Goal: Task Accomplishment & Management: Use online tool/utility

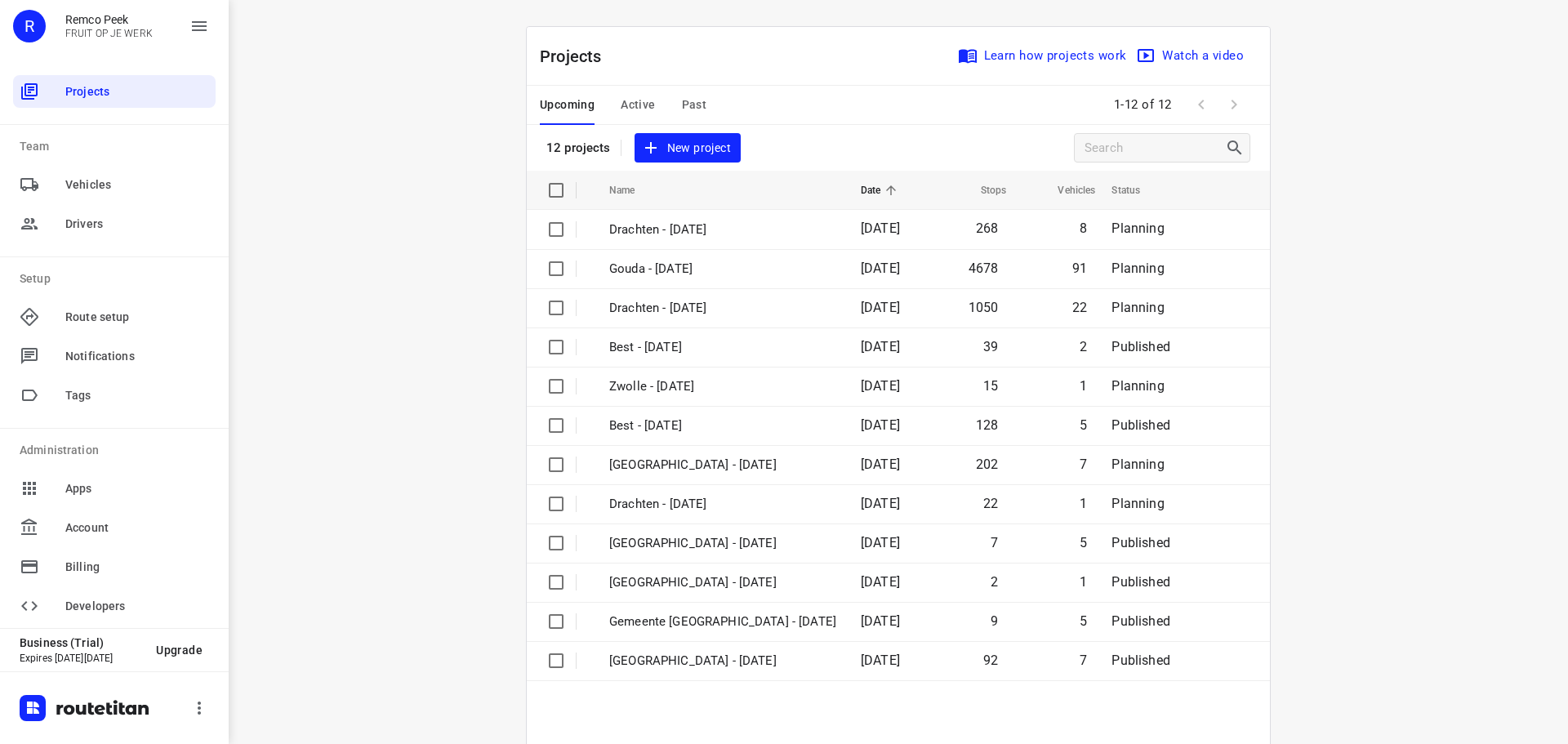
click at [711, 106] on div "Upcoming Active Past" at bounding box center [636, 106] width 193 height 39
click at [698, 103] on span "Past" at bounding box center [694, 105] width 25 height 20
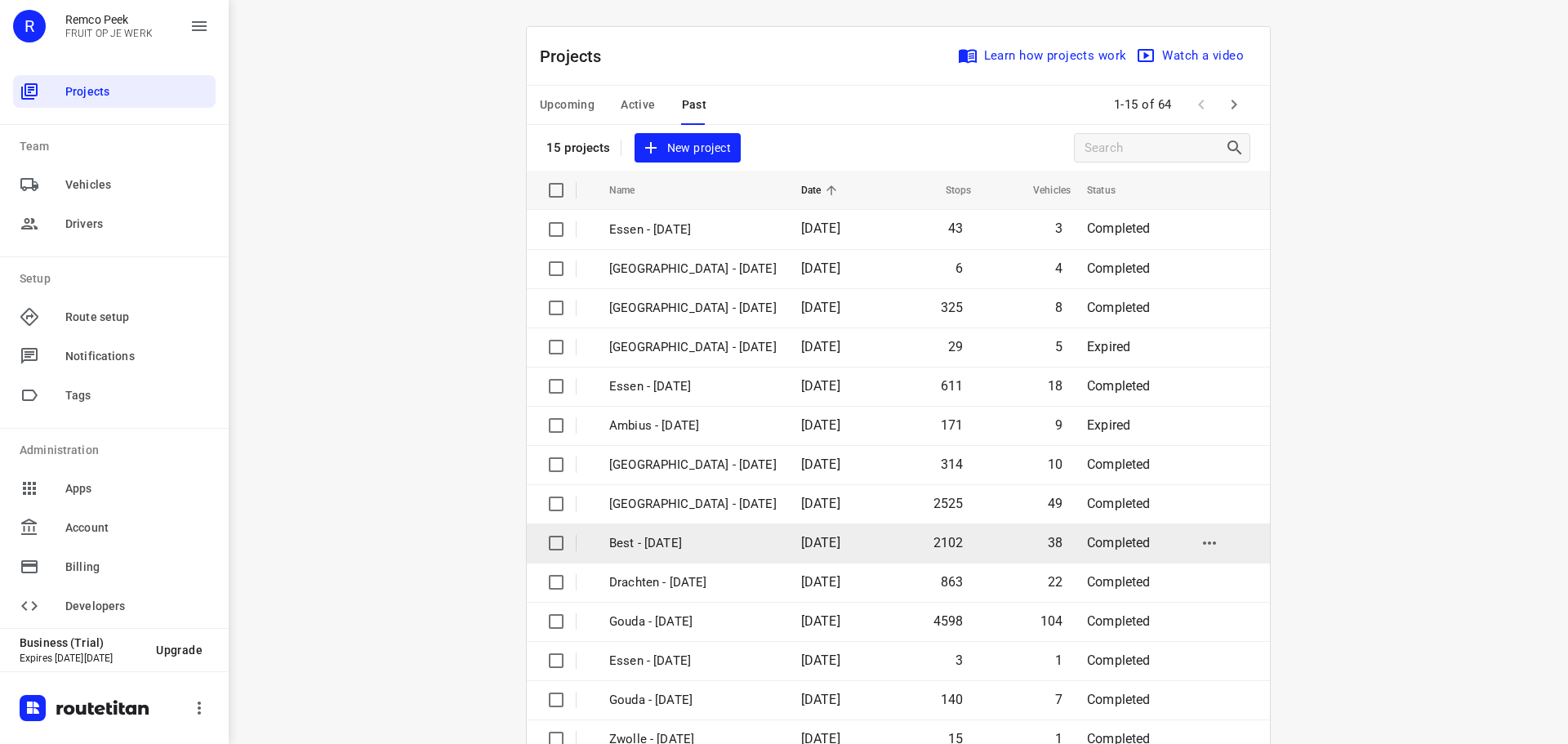
click at [666, 526] on td "Best - [DATE]" at bounding box center [691, 543] width 195 height 39
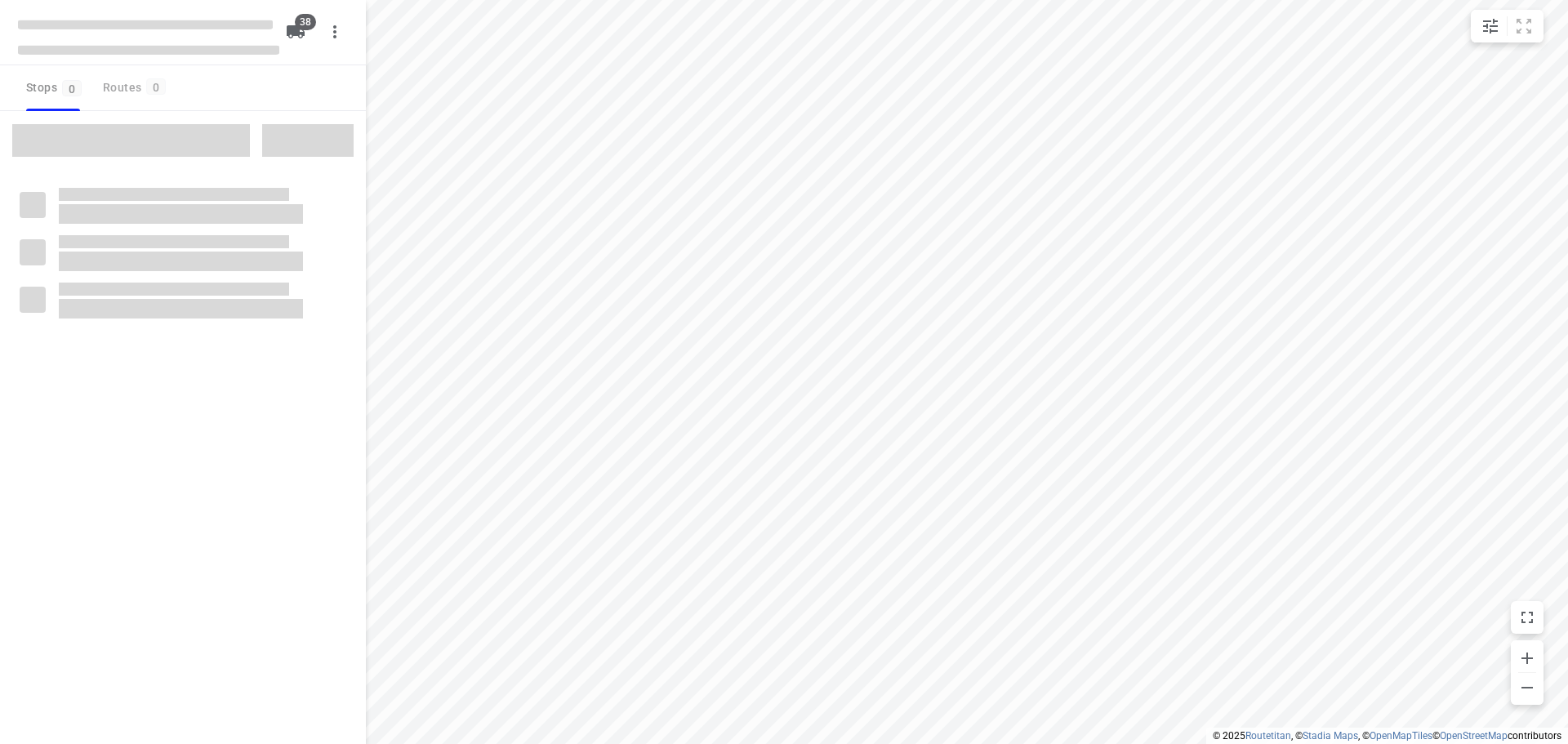
type input "distance"
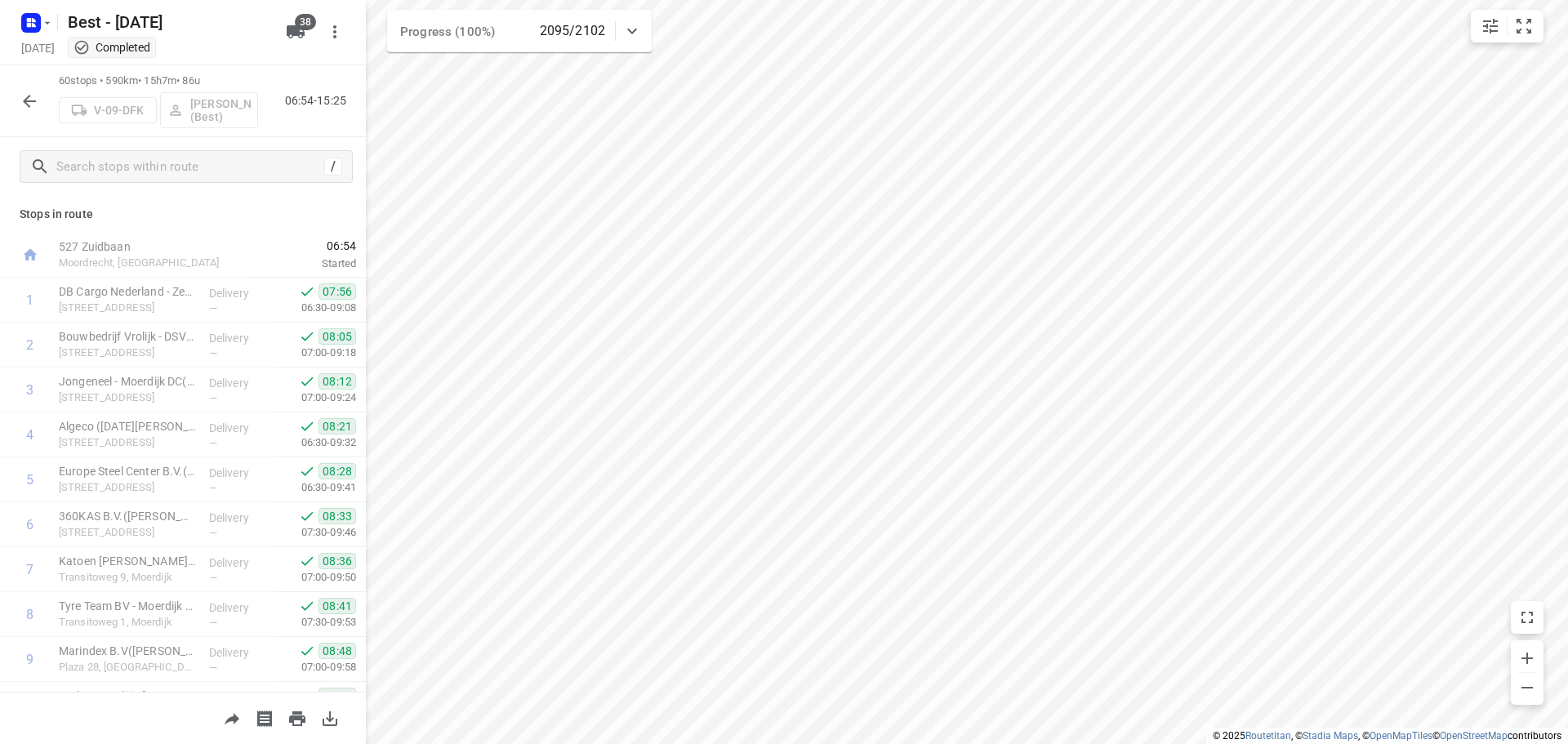
click at [19, 111] on button "button" at bounding box center [30, 102] width 33 height 33
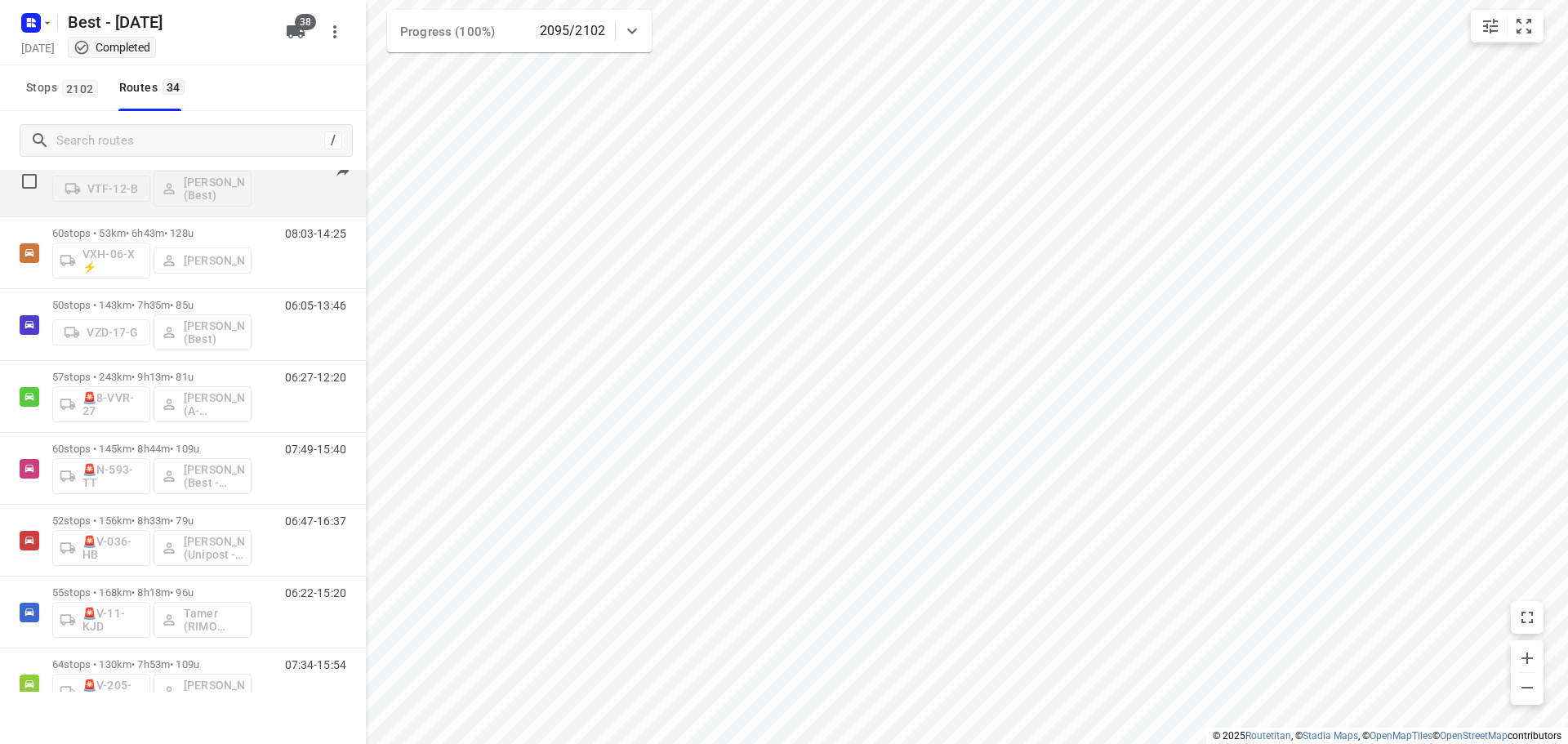
scroll to position [1566, 0]
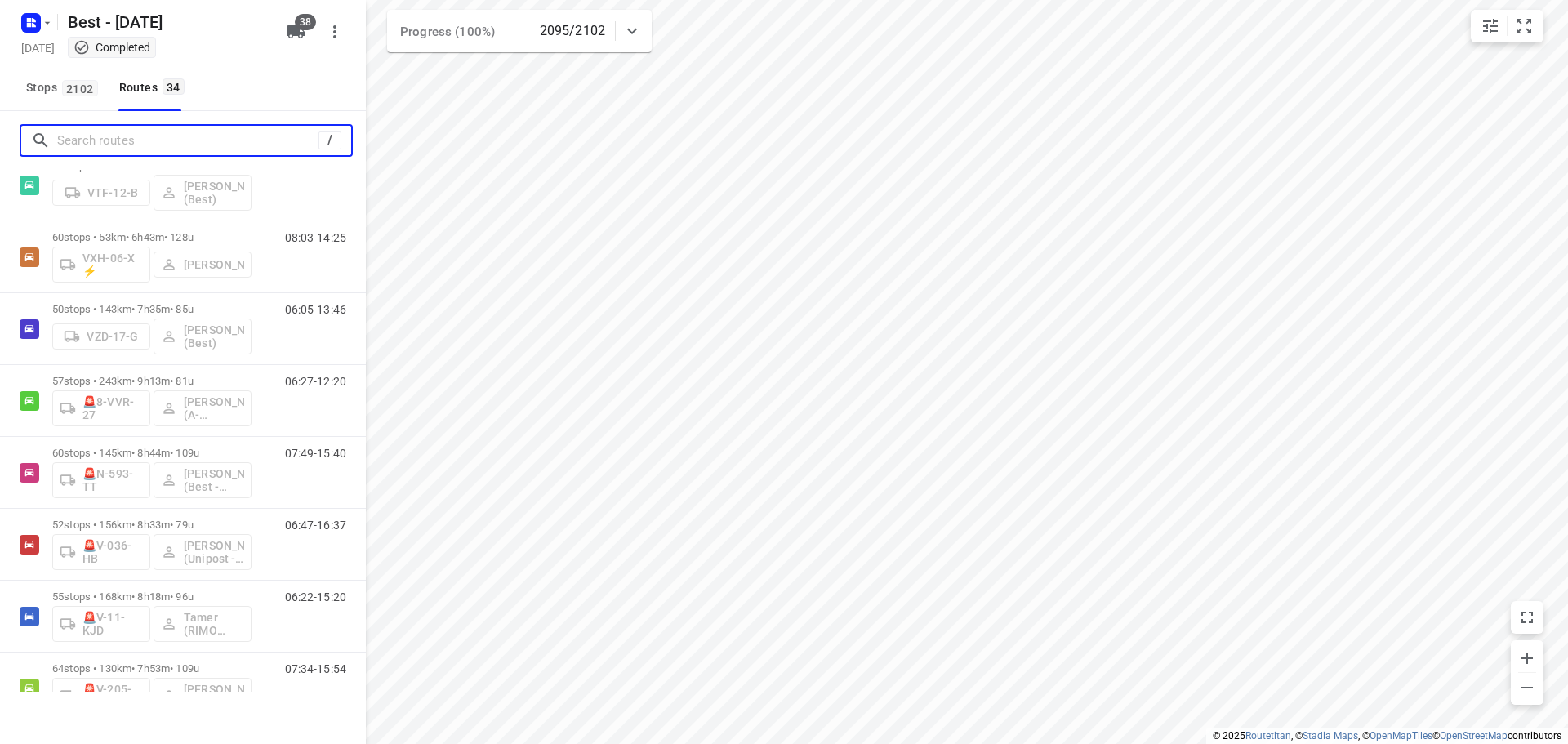
click at [154, 134] on input "Search routes" at bounding box center [188, 140] width 261 height 25
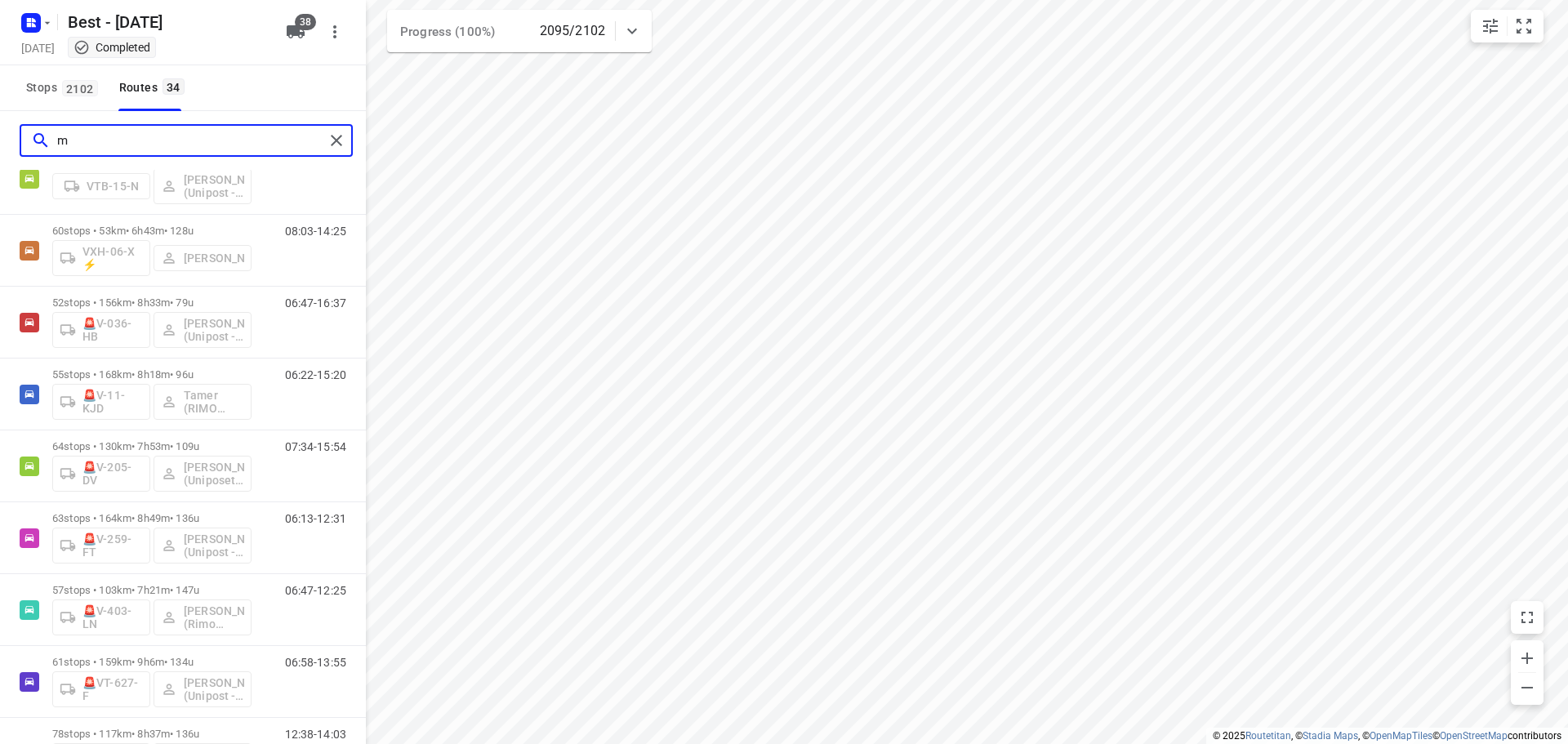
scroll to position [0, 0]
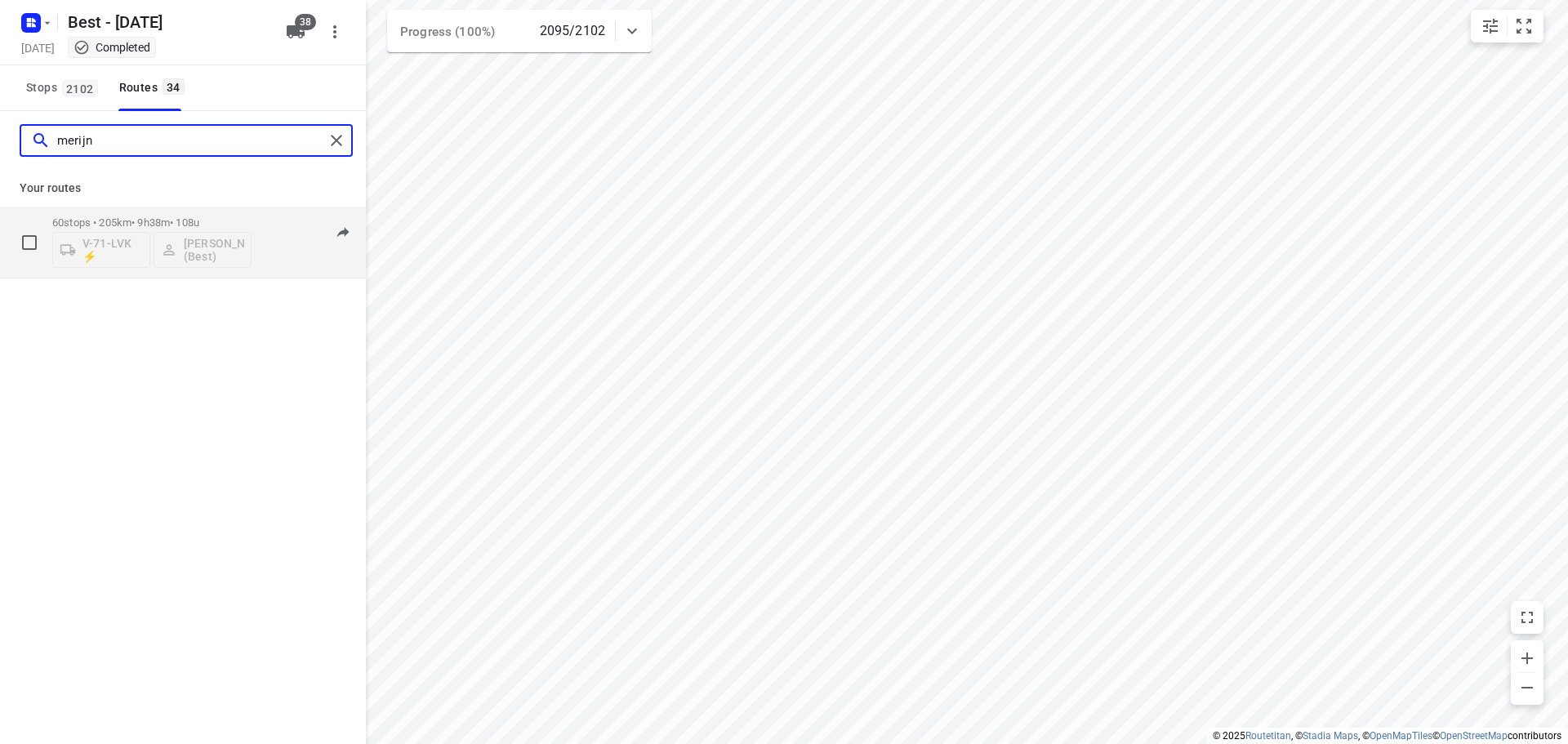
type input "merijn"
click at [174, 223] on p "60 stops • 205km • 9h38m • 108u" at bounding box center [152, 222] width 199 height 12
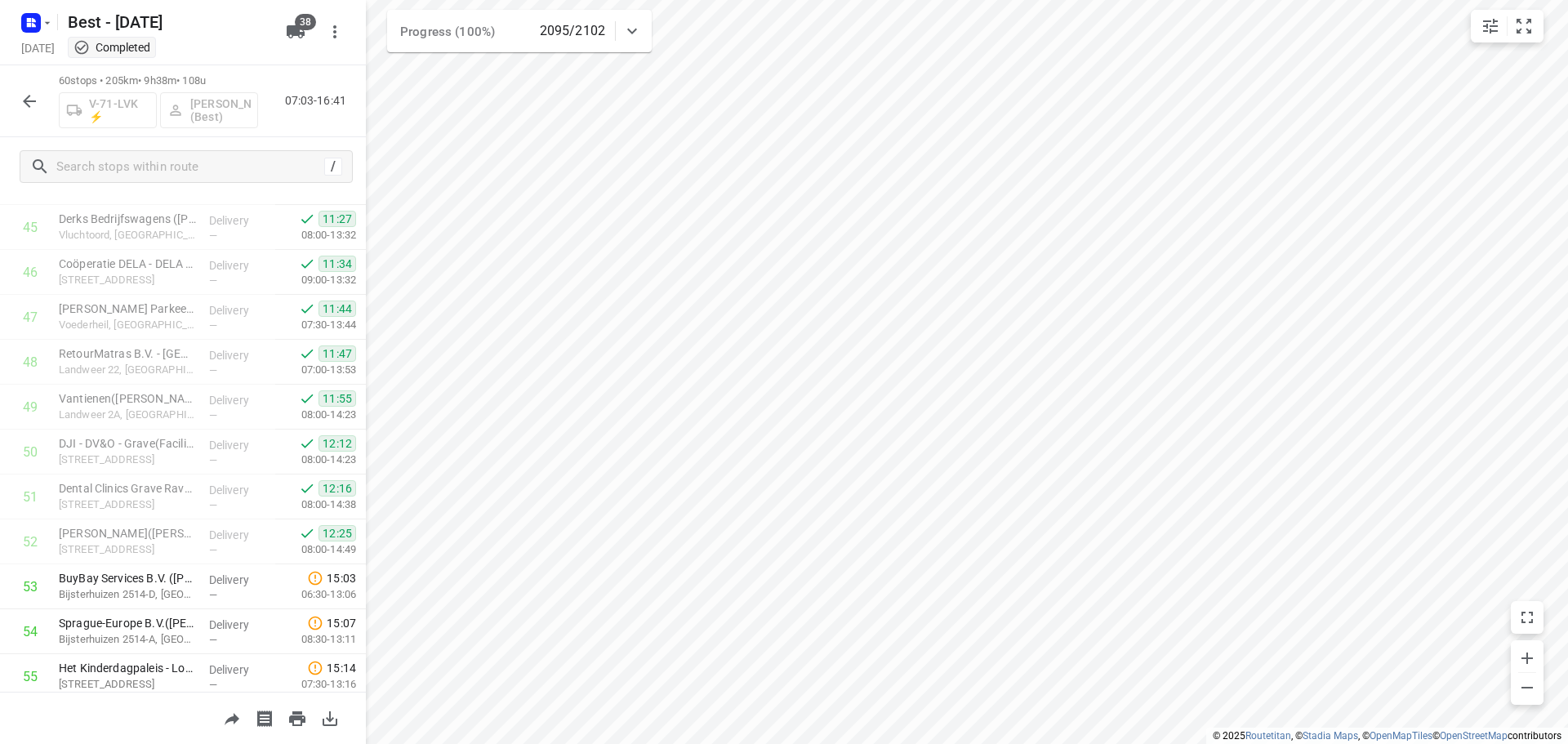
scroll to position [2325, 0]
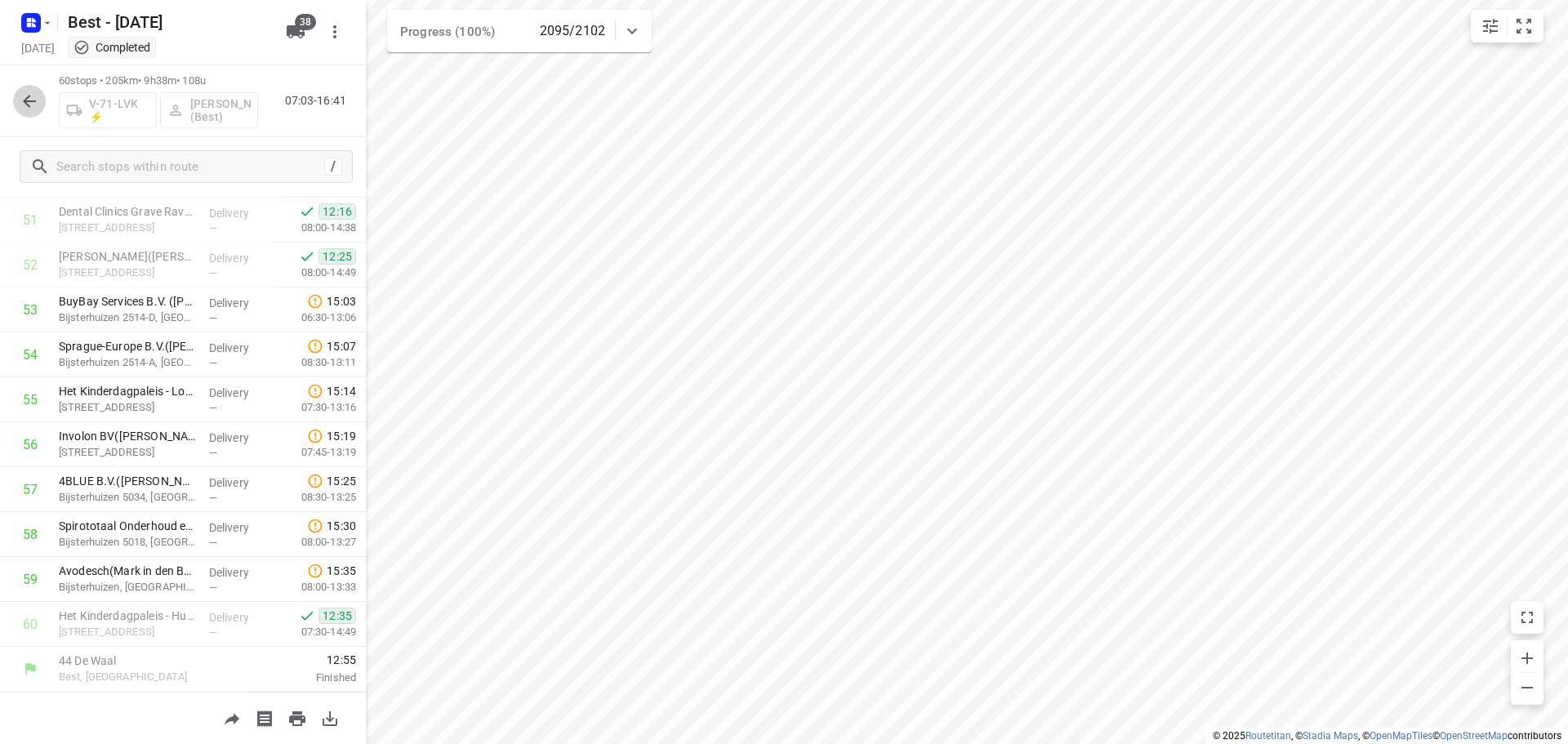
click at [34, 92] on icon "button" at bounding box center [30, 102] width 20 height 20
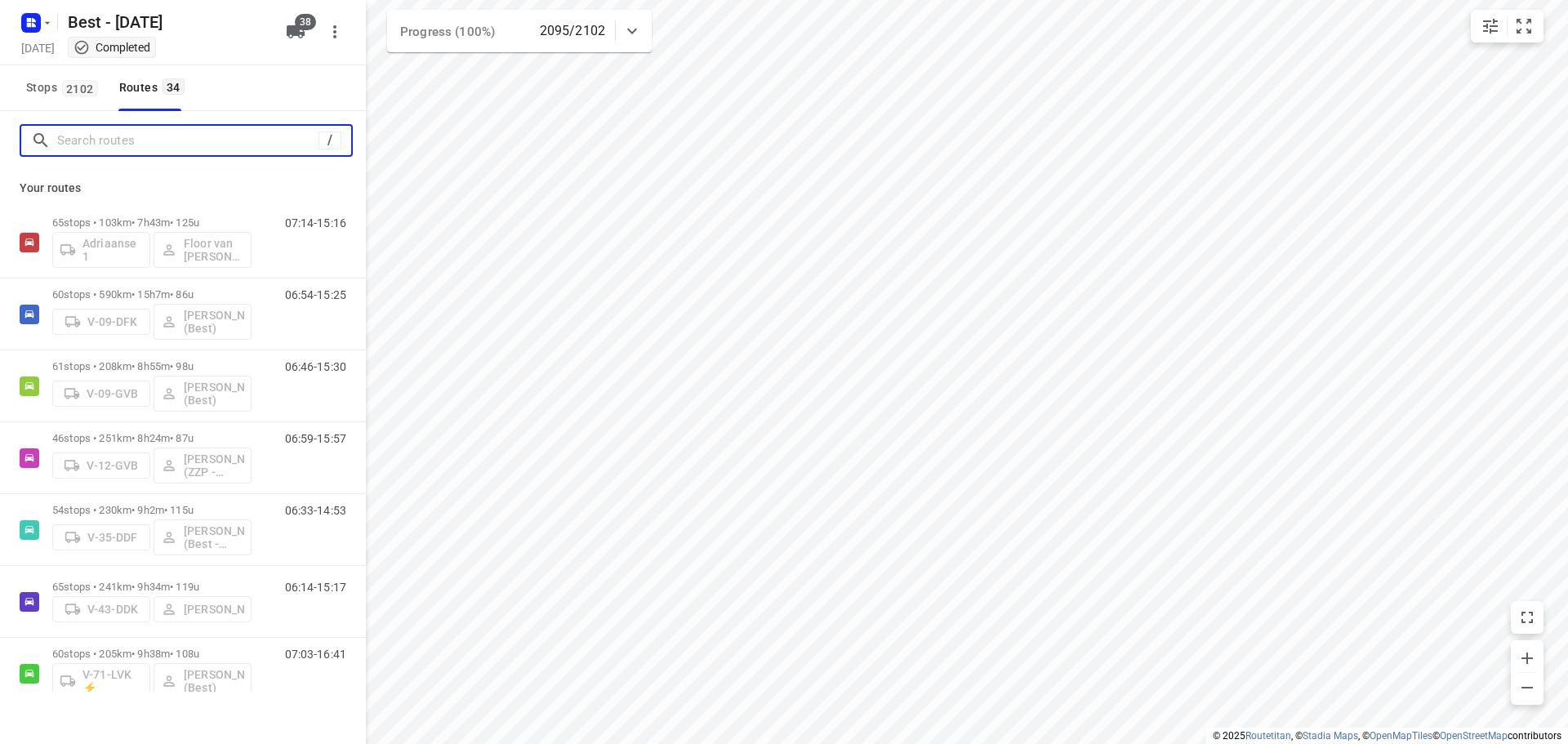
click at [121, 142] on input "Search routes" at bounding box center [188, 140] width 261 height 25
click at [121, 142] on input "Search routes" at bounding box center [204, 140] width 294 height 25
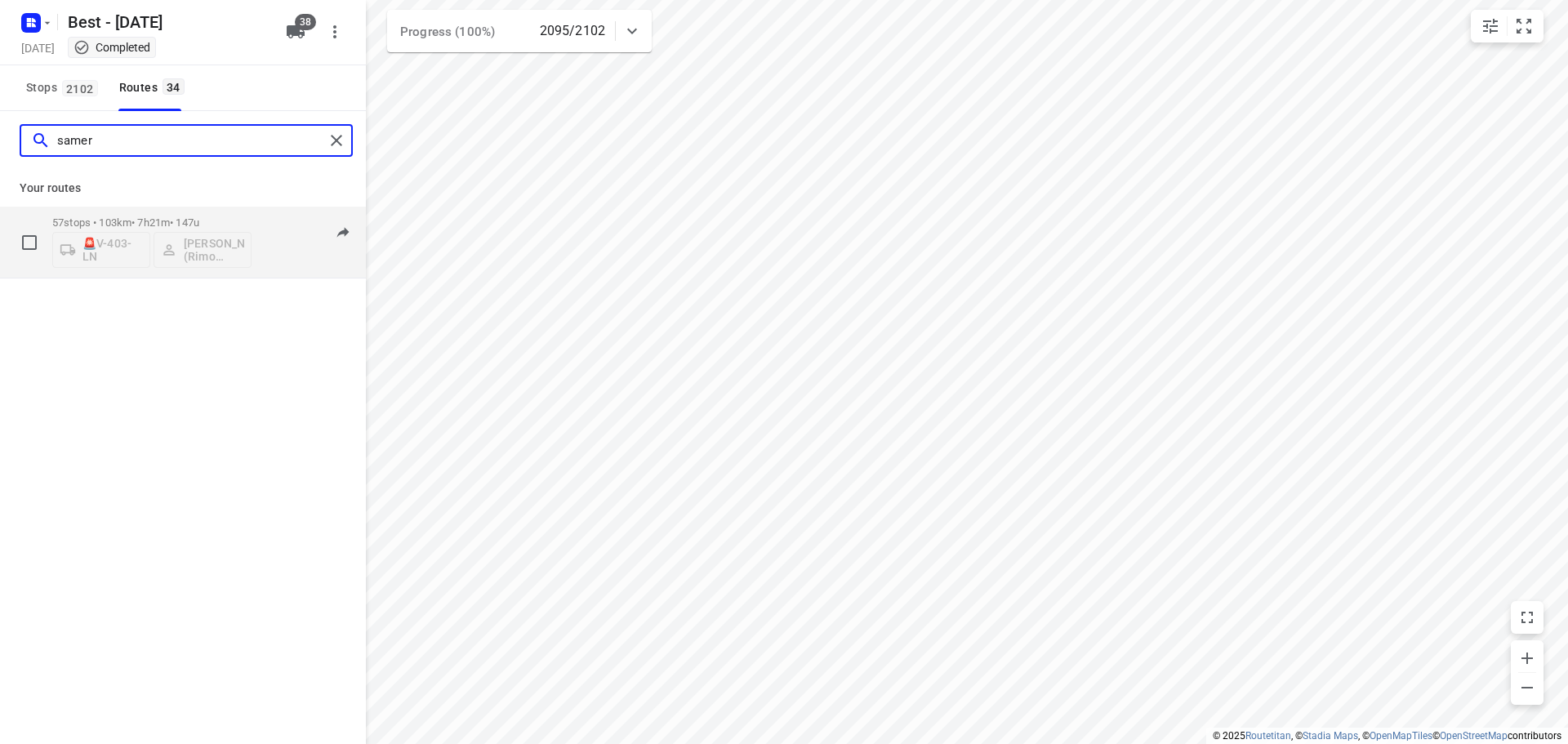
type input "samer"
click at [115, 219] on p "57 stops • 103km • 7h21m • 147u" at bounding box center [152, 222] width 199 height 12
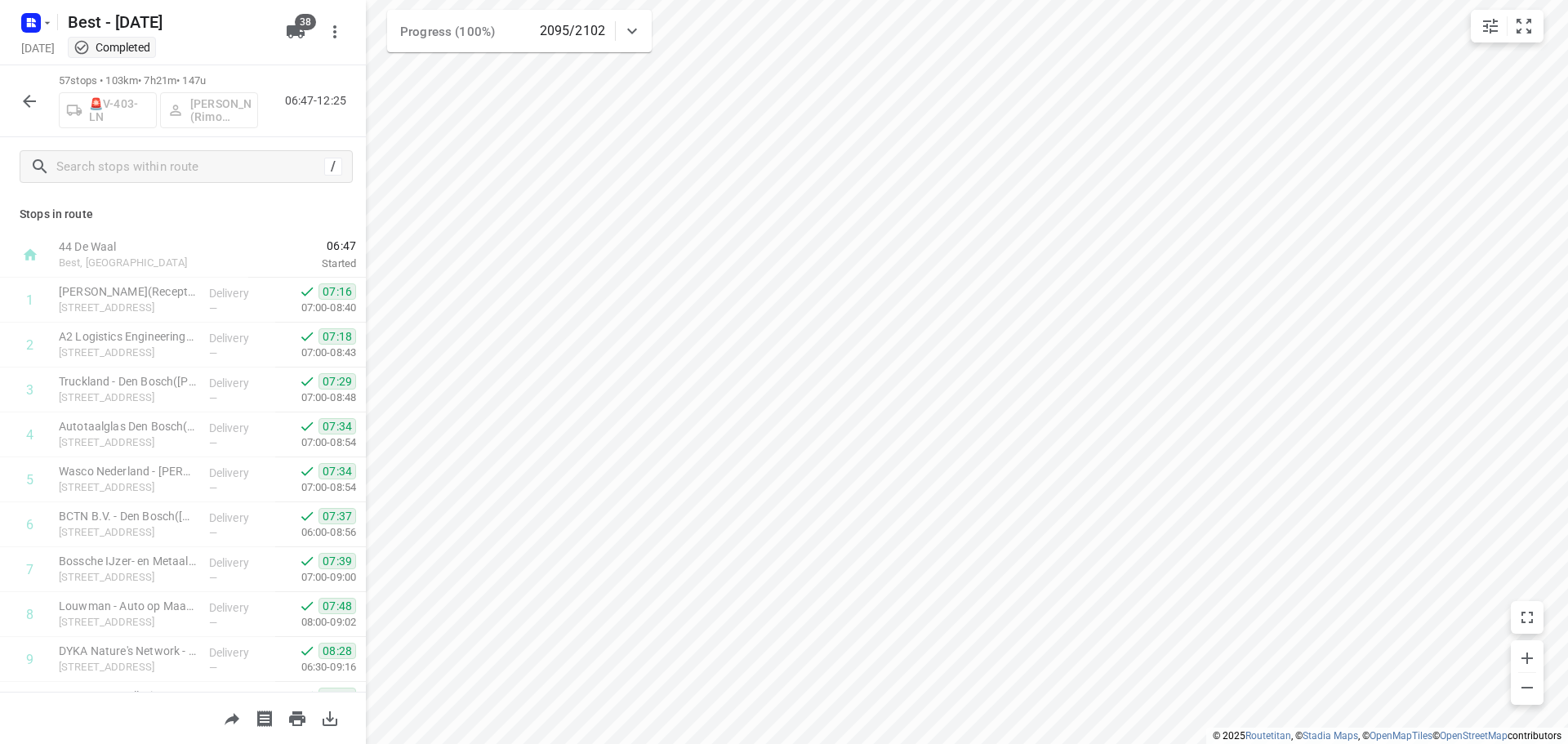
click at [151, 147] on div "/" at bounding box center [183, 166] width 366 height 59
click at [141, 159] on input "text" at bounding box center [204, 166] width 294 height 25
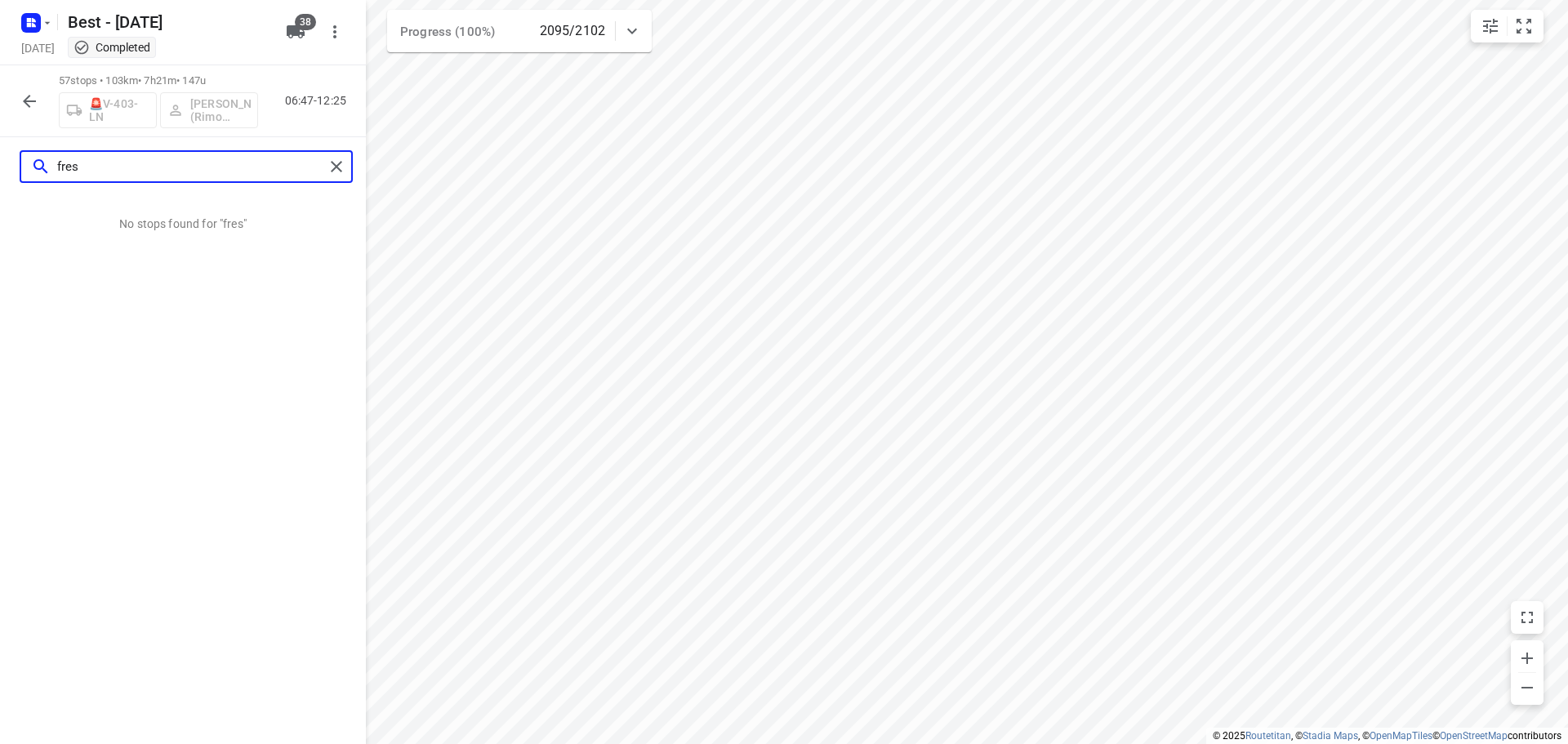
type input "fres"
click at [9, 98] on div "57 stops • 103km • 7h21m • 147u 🚨V-403-LN [PERSON_NAME] (Rimo Logistics - Best …" at bounding box center [183, 102] width 366 height 72
click at [16, 99] on button "button" at bounding box center [30, 102] width 33 height 33
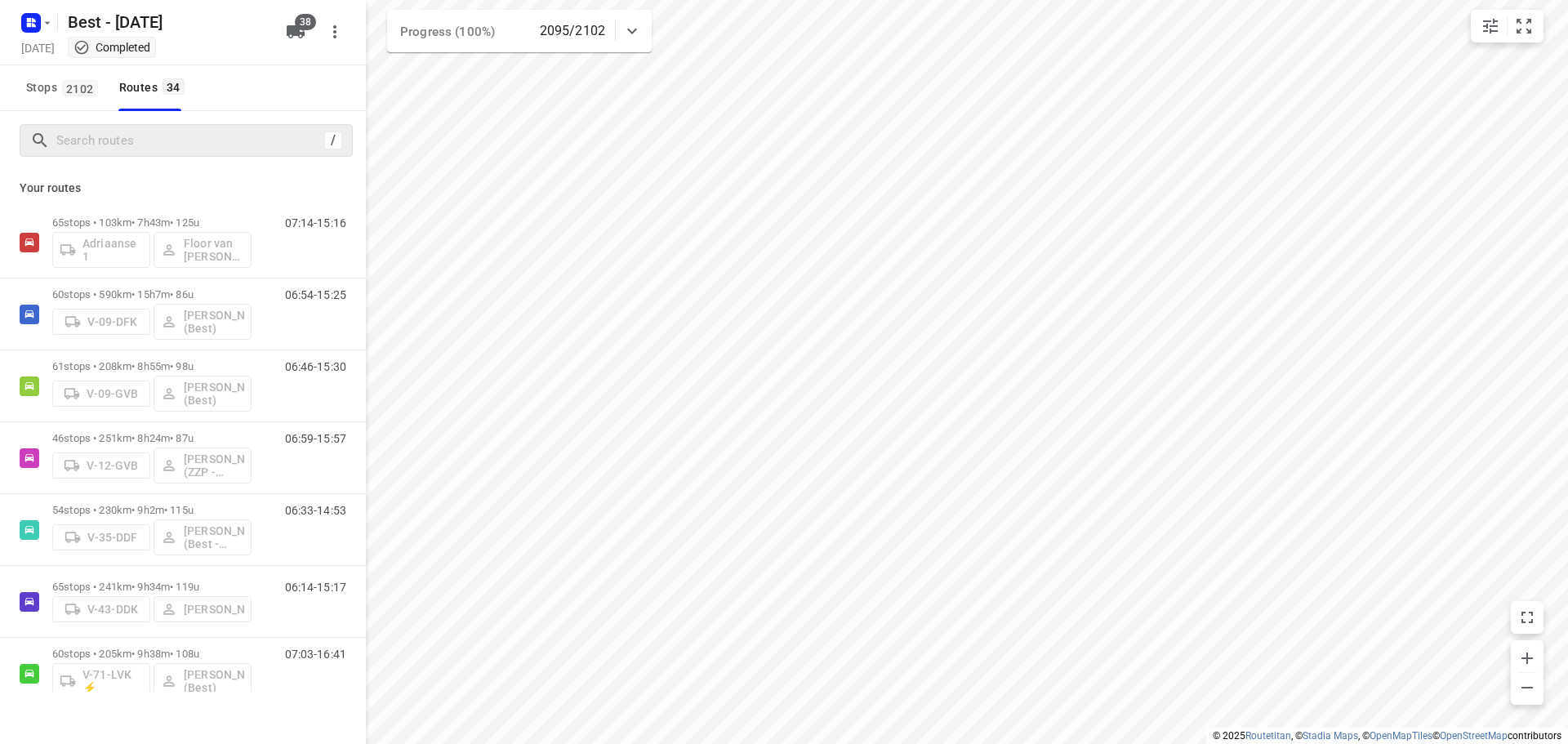
click at [47, 129] on div at bounding box center [177, 140] width 294 height 25
click at [55, 94] on span "Stops 2102" at bounding box center [65, 88] width 77 height 20
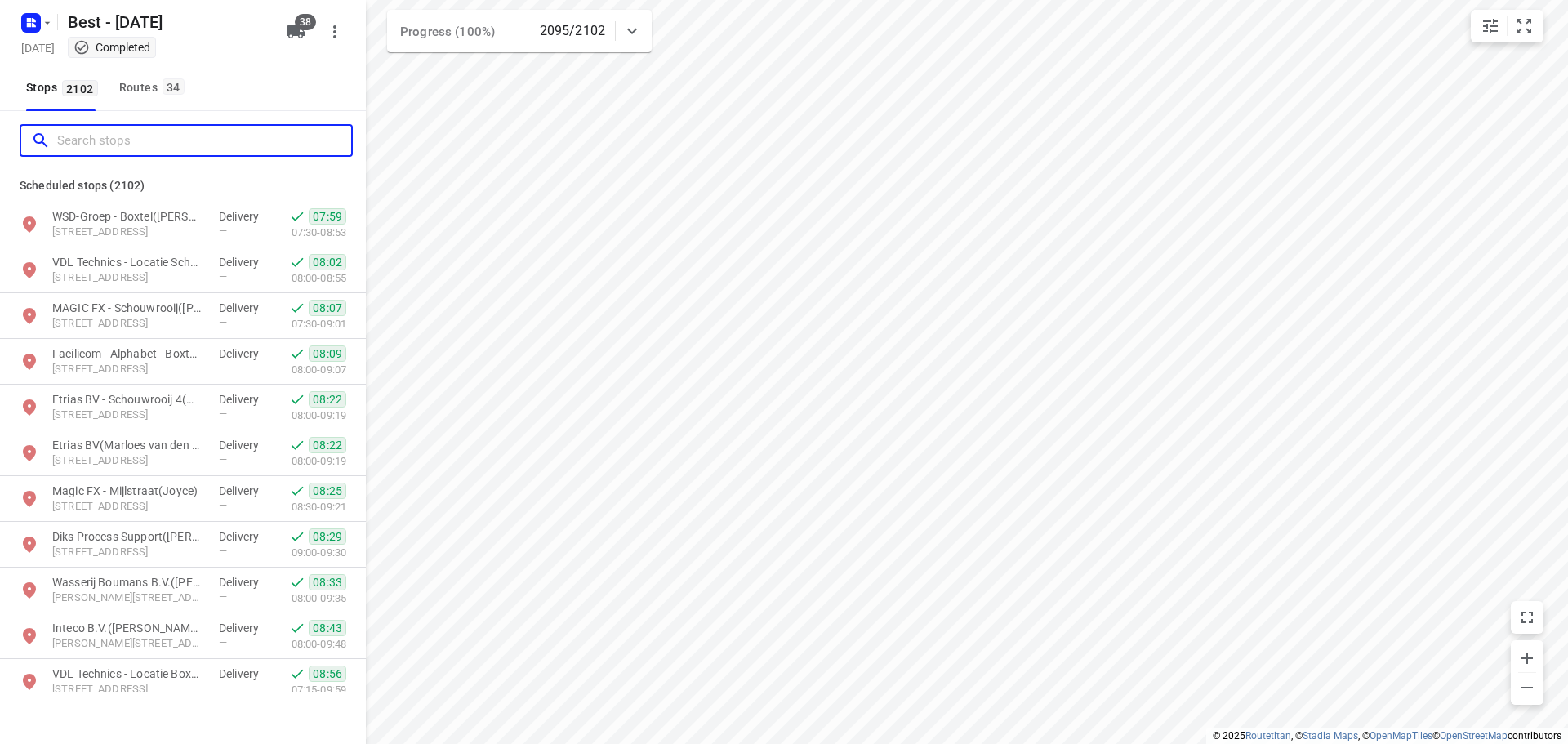
click at [71, 135] on input "Search stops" at bounding box center [204, 140] width 294 height 25
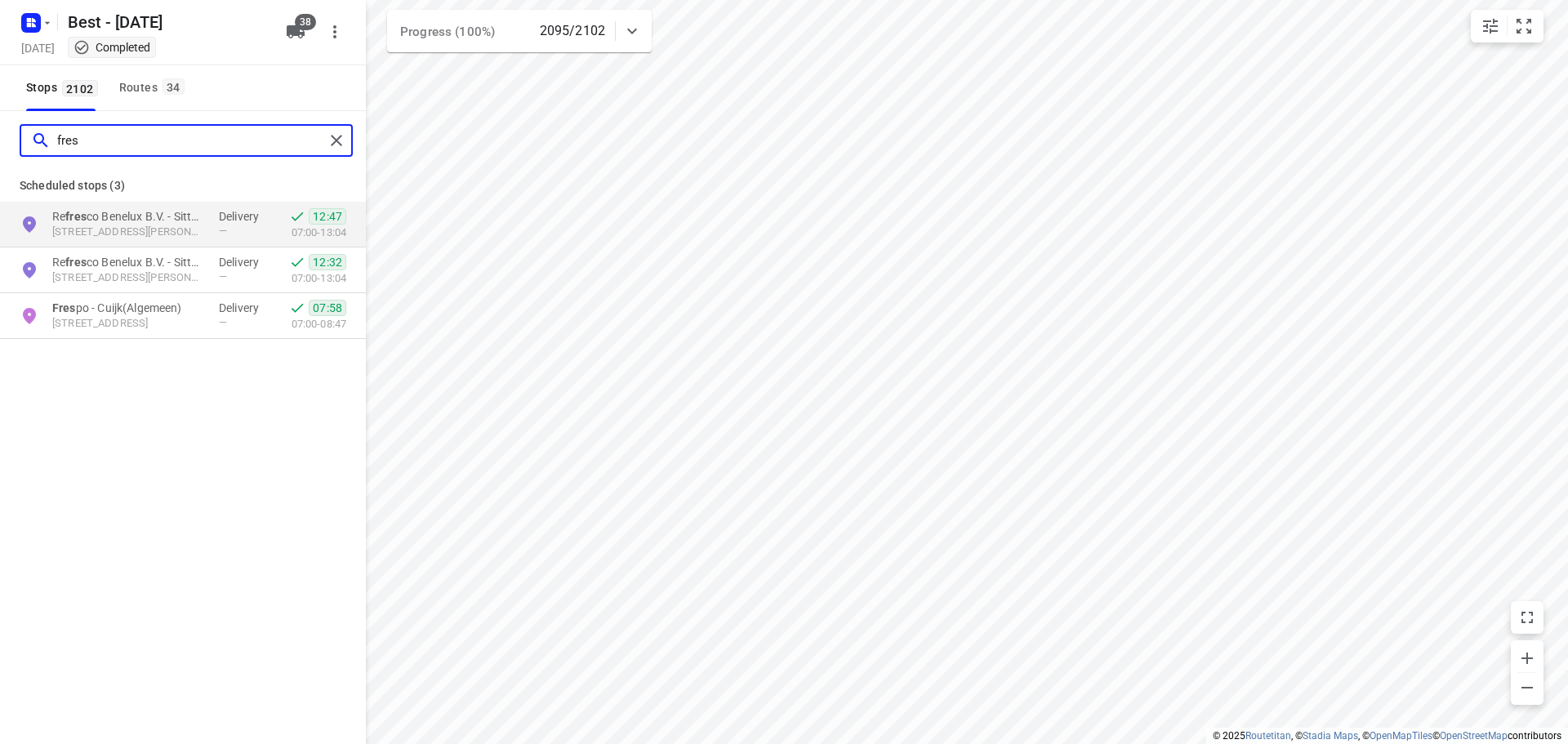
type input "fres"
click at [356, 145] on div "fres" at bounding box center [183, 141] width 366 height 59
